Goal: Information Seeking & Learning: Learn about a topic

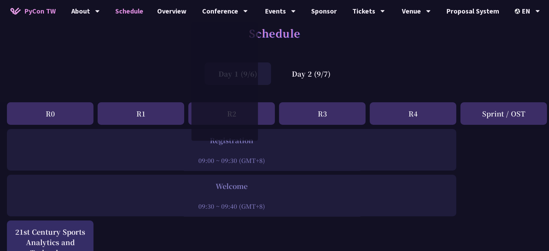
scroll to position [11, 0]
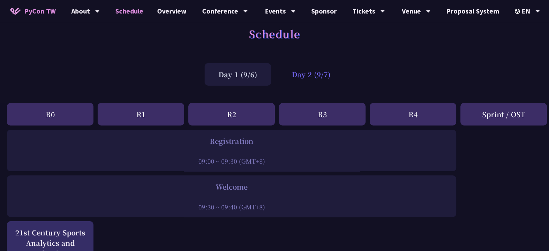
click at [306, 72] on div "Day 2 (9/7)" at bounding box center [311, 74] width 66 height 22
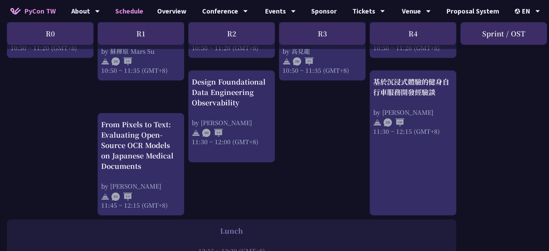
scroll to position [381, 0]
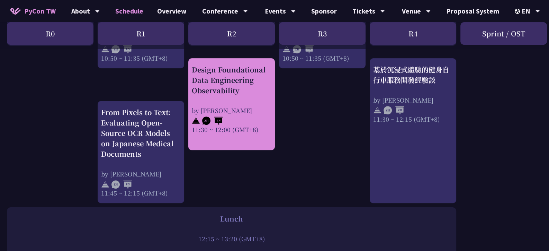
click at [242, 95] on div "Design Foundational Data Engineering Observability" at bounding box center [232, 79] width 80 height 31
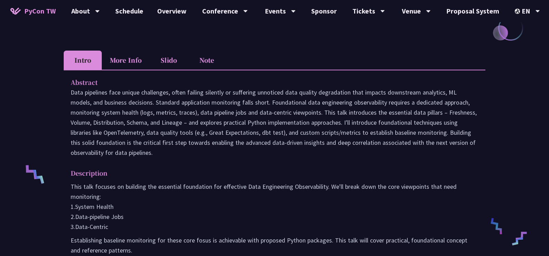
scroll to position [138, 0]
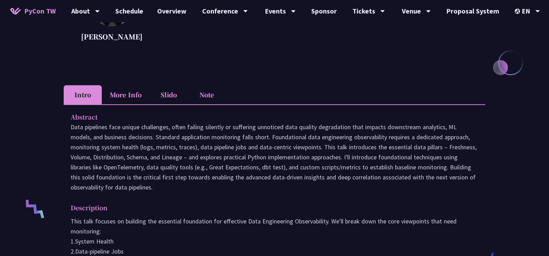
click at [136, 95] on li "More Info" at bounding box center [126, 94] width 48 height 19
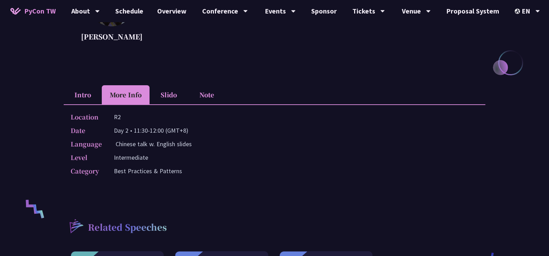
click at [87, 82] on div "Design Foundational Data Engineering Observability [PERSON_NAME] Focused on cre…" at bounding box center [274, 147] width 421 height 501
click at [85, 90] on li "Intro" at bounding box center [83, 94] width 38 height 19
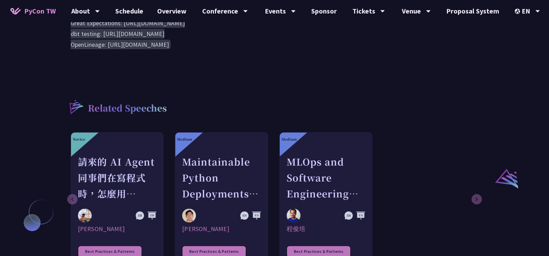
scroll to position [450, 0]
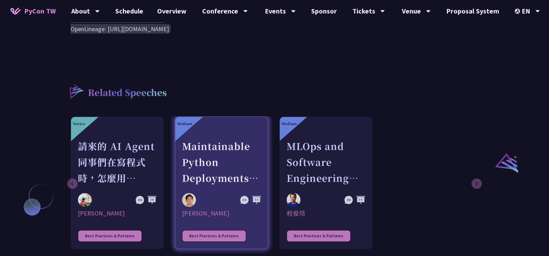
click at [240, 146] on div "Maintainable Python Deployments at Scale: Decoupling Build from Runtime" at bounding box center [221, 162] width 79 height 48
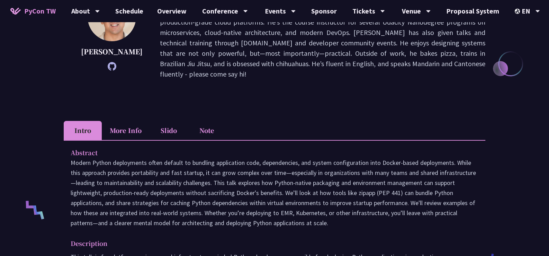
scroll to position [138, 0]
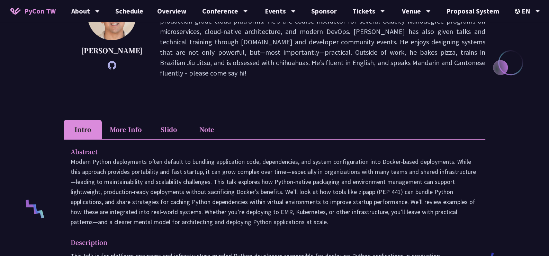
click at [142, 122] on li "More Info" at bounding box center [126, 129] width 48 height 19
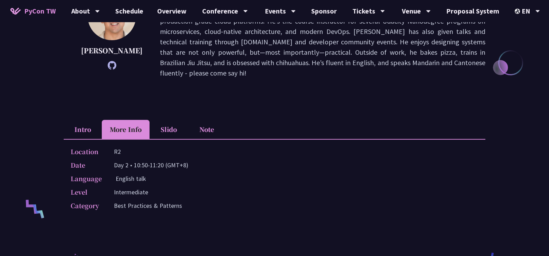
click at [83, 120] on li "Intro" at bounding box center [83, 129] width 38 height 19
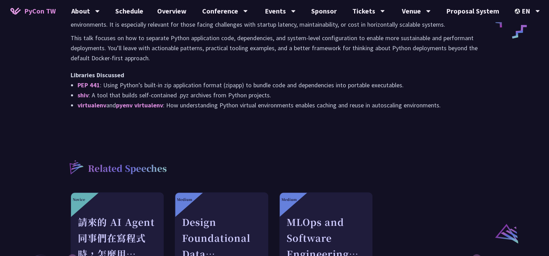
scroll to position [381, 0]
